Goal: Task Accomplishment & Management: Complete application form

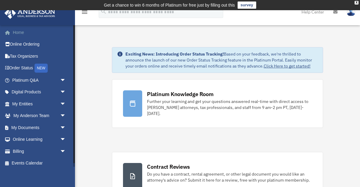
click at [17, 31] on link "Home" at bounding box center [39, 32] width 71 height 12
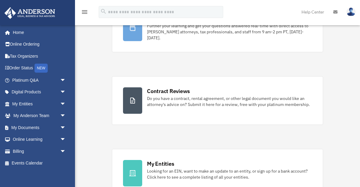
scroll to position [77, 0]
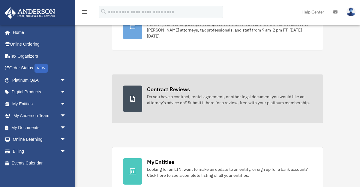
click at [172, 91] on div "Contract Reviews" at bounding box center [168, 90] width 43 height 8
click at [172, 90] on div "Contract Reviews" at bounding box center [168, 90] width 43 height 8
click at [137, 98] on div at bounding box center [132, 99] width 19 height 26
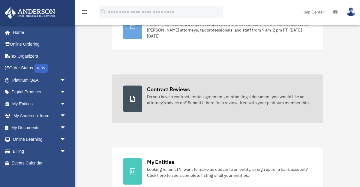
click at [164, 86] on div "Contract Reviews" at bounding box center [168, 90] width 43 height 8
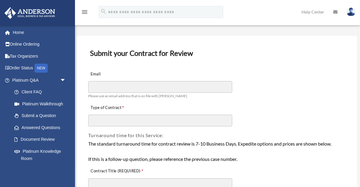
scroll to position [22, 0]
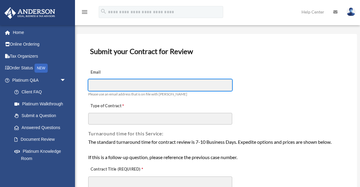
click at [98, 87] on input "Email" at bounding box center [160, 84] width 144 height 11
type input "**********"
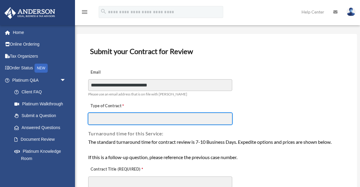
click at [100, 119] on input "Type of Contract" at bounding box center [160, 118] width 144 height 11
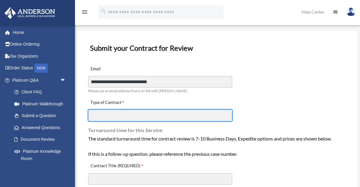
scroll to position [25, 0]
click at [92, 115] on input "Type of Contract" at bounding box center [160, 114] width 144 height 11
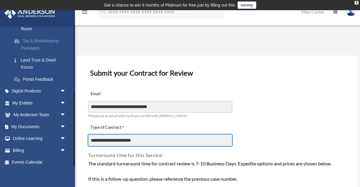
scroll to position [132, 0]
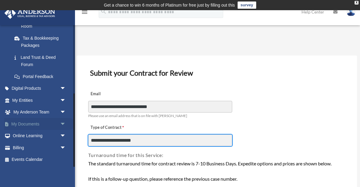
type input "**********"
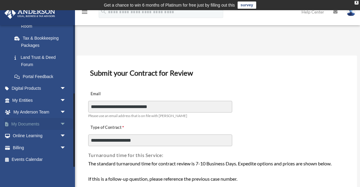
click at [28, 125] on link "My Documents arrow_drop_down" at bounding box center [39, 124] width 71 height 12
click at [63, 123] on span "arrow_drop_down" at bounding box center [66, 124] width 12 height 12
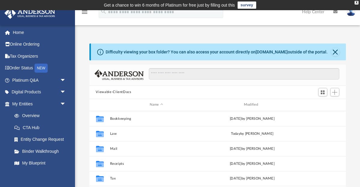
scroll to position [136, 257]
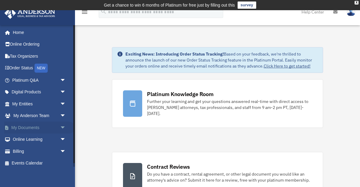
click at [63, 127] on span "arrow_drop_down" at bounding box center [66, 128] width 12 height 12
click at [30, 140] on link "Box" at bounding box center [41, 140] width 67 height 12
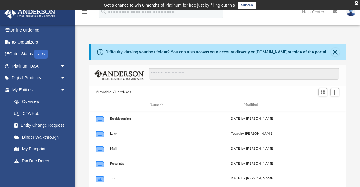
scroll to position [15, 0]
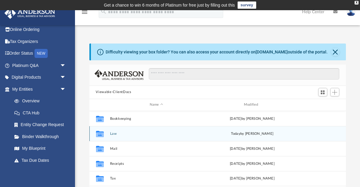
click at [116, 132] on button "Law" at bounding box center [156, 133] width 93 height 4
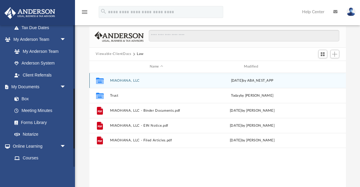
scroll to position [150, 0]
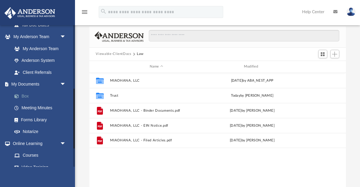
click at [23, 98] on link "Box" at bounding box center [41, 96] width 67 height 12
click at [26, 95] on link "Box" at bounding box center [41, 96] width 67 height 12
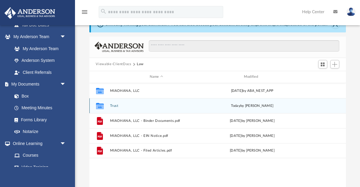
scroll to position [34, 0]
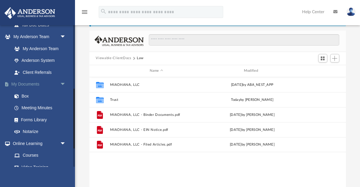
click at [64, 83] on span "arrow_drop_down" at bounding box center [66, 84] width 12 height 12
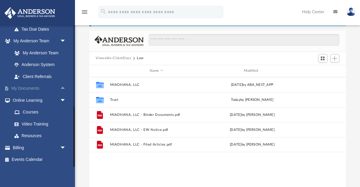
click at [63, 87] on span "arrow_drop_up" at bounding box center [66, 89] width 12 height 12
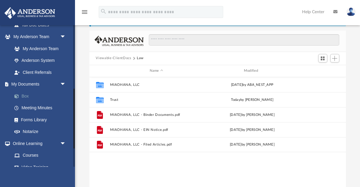
click at [31, 96] on link "Box" at bounding box center [41, 96] width 67 height 12
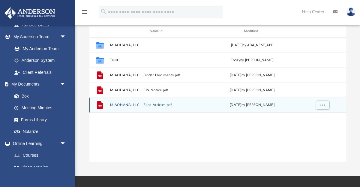
scroll to position [74, 0]
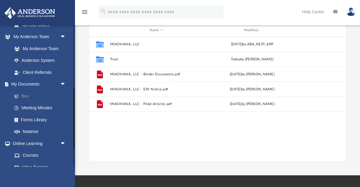
click at [31, 96] on link "Box" at bounding box center [41, 96] width 67 height 12
click at [63, 84] on span "arrow_drop_down" at bounding box center [66, 84] width 12 height 12
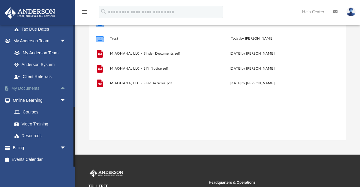
scroll to position [98, 0]
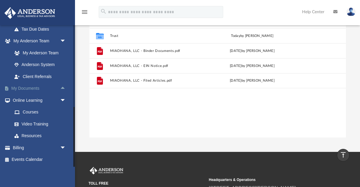
click at [63, 86] on span "arrow_drop_up" at bounding box center [66, 89] width 12 height 12
click at [24, 100] on link "Box" at bounding box center [41, 100] width 67 height 12
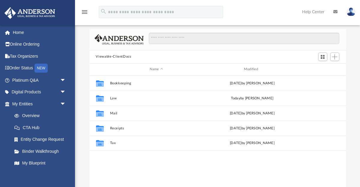
scroll to position [36, 0]
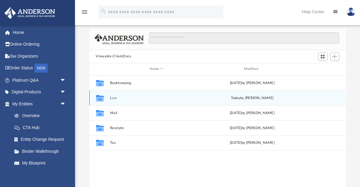
click at [118, 97] on button "Law" at bounding box center [156, 98] width 93 height 4
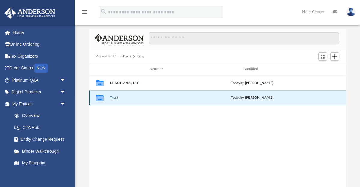
click at [118, 98] on button "Trust" at bounding box center [156, 98] width 93 height 4
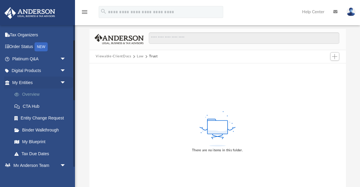
scroll to position [41, 0]
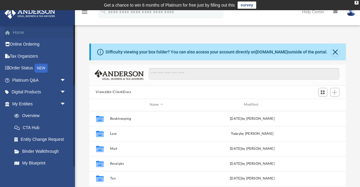
click at [20, 34] on link "Home" at bounding box center [39, 32] width 71 height 12
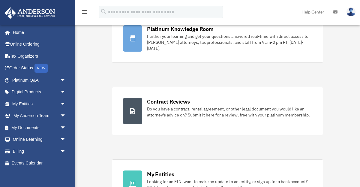
scroll to position [65, 0]
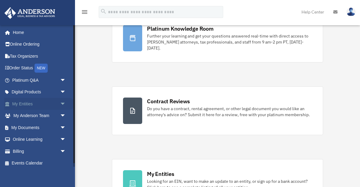
click at [64, 104] on span "arrow_drop_down" at bounding box center [66, 104] width 12 height 12
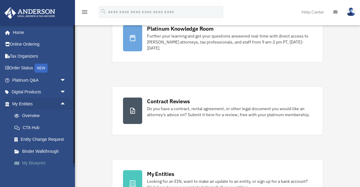
click at [53, 162] on link "My Blueprint" at bounding box center [41, 163] width 67 height 12
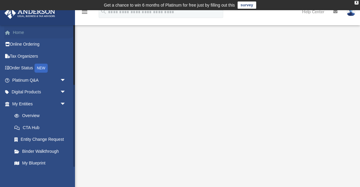
click at [21, 32] on link "Home" at bounding box center [39, 32] width 71 height 12
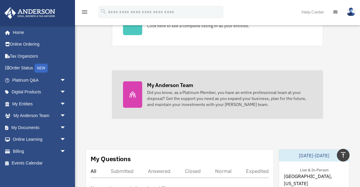
scroll to position [226, 0]
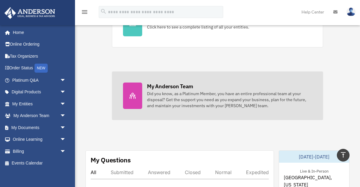
click at [132, 101] on div at bounding box center [132, 96] width 19 height 26
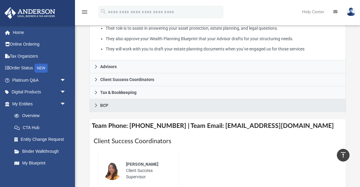
scroll to position [182, 0]
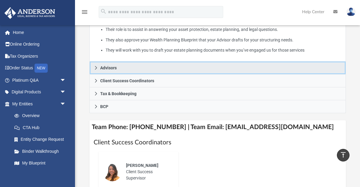
click at [112, 66] on span "Advisors" at bounding box center [108, 68] width 17 height 4
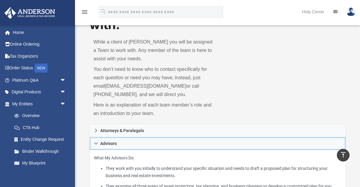
scroll to position [0, 0]
